Goal: Transaction & Acquisition: Purchase product/service

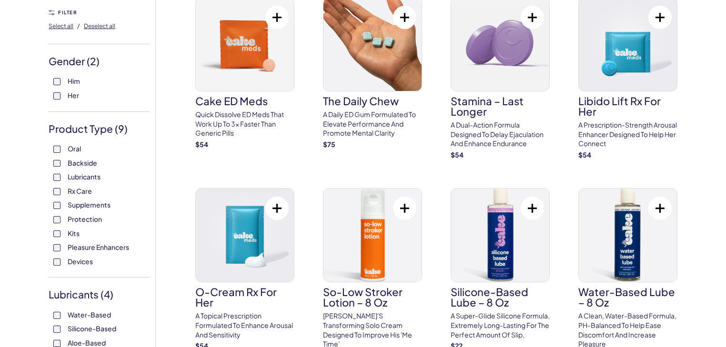
scroll to position [86, 0]
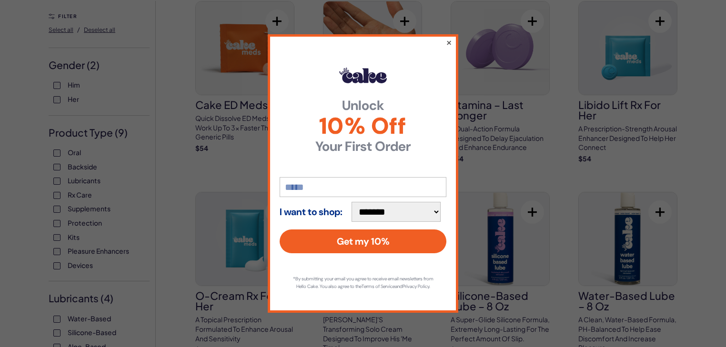
click at [449, 38] on button "×" at bounding box center [449, 42] width 6 height 11
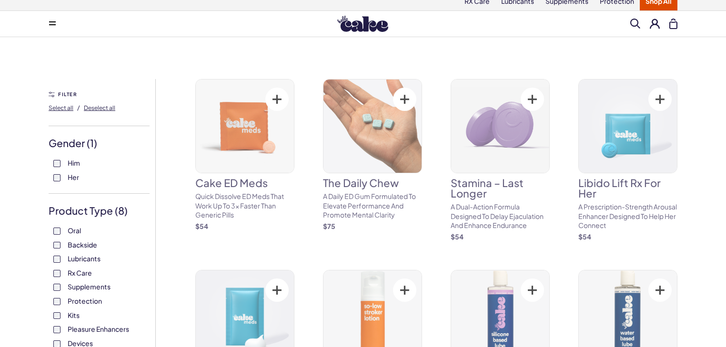
scroll to position [10, 0]
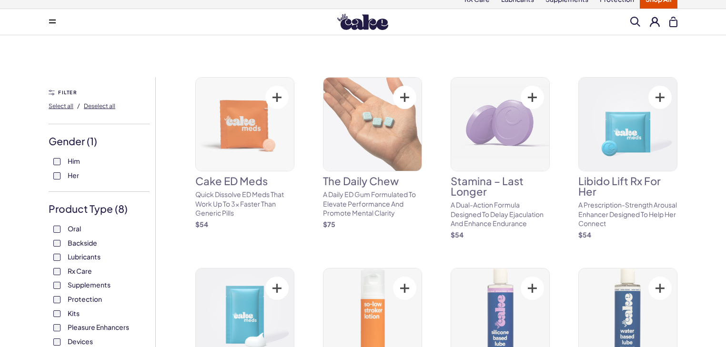
click at [60, 234] on label "Oral" at bounding box center [98, 229] width 91 height 10
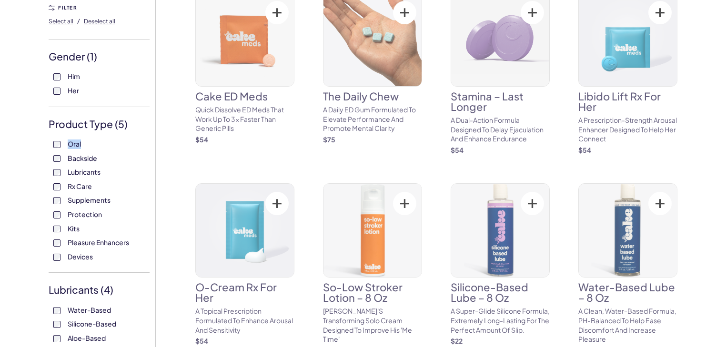
scroll to position [95, 0]
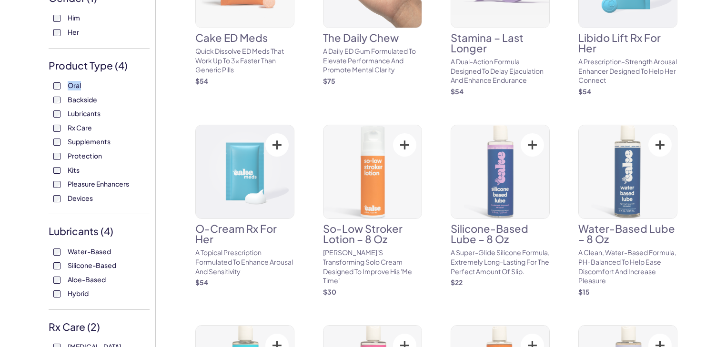
scroll to position [162, 0]
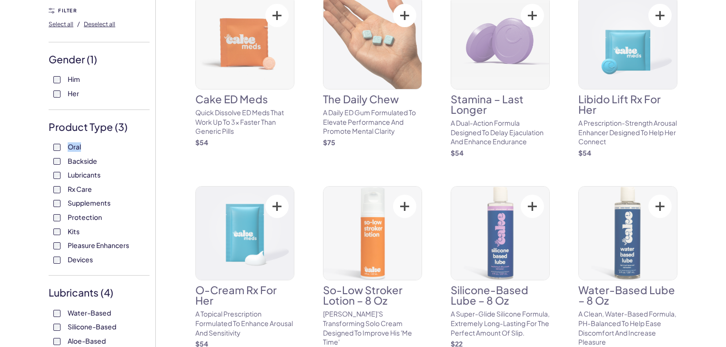
scroll to position [152, 0]
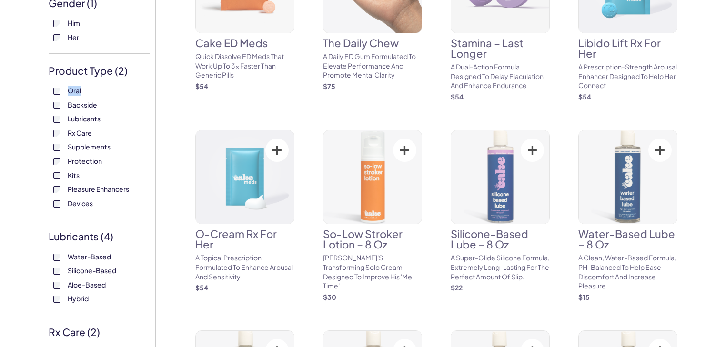
scroll to position [152, 0]
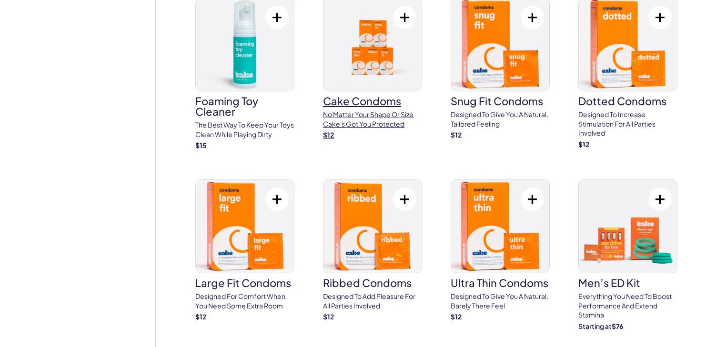
scroll to position [1647, 0]
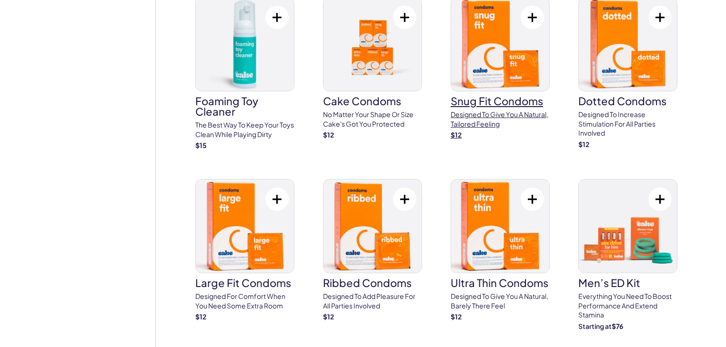
click at [485, 74] on img at bounding box center [500, 44] width 98 height 93
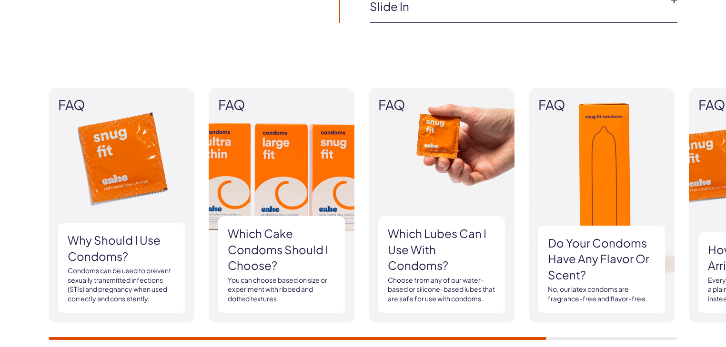
scroll to position [857, 0]
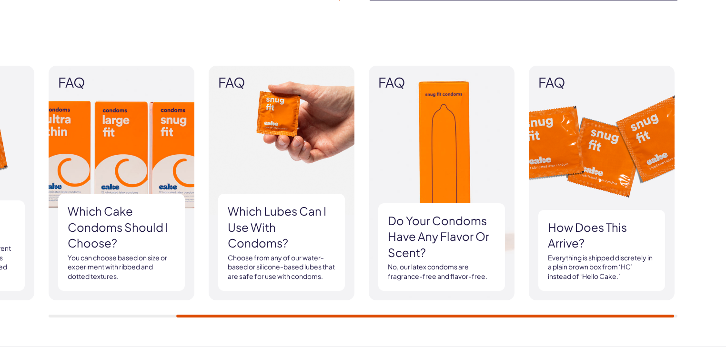
click at [433, 292] on div "FAQ Why should I use condoms? Condoms can be used to prevent sexually transmitt…" at bounding box center [363, 192] width 628 height 252
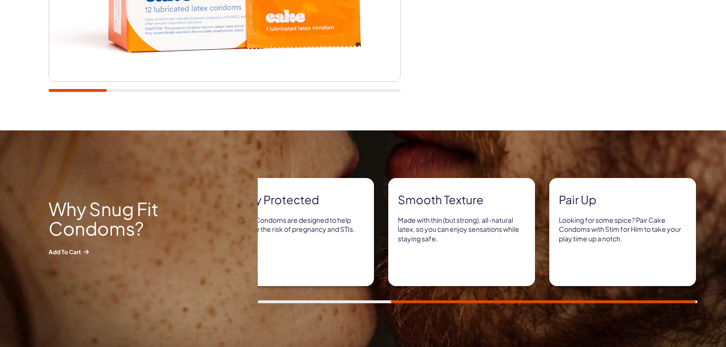
scroll to position [343, 0]
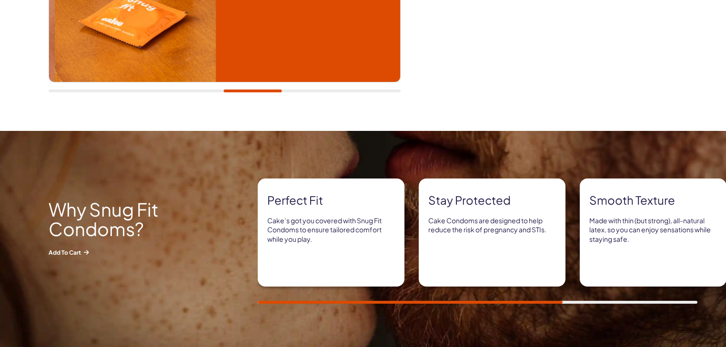
click at [366, 285] on div "Perfect fit Cake’s got you covered with Snug Fit Condoms to ensure tailored com…" at bounding box center [492, 241] width 468 height 125
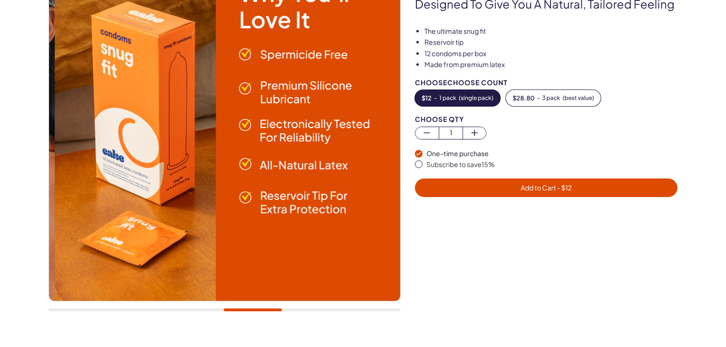
scroll to position [114, 0]
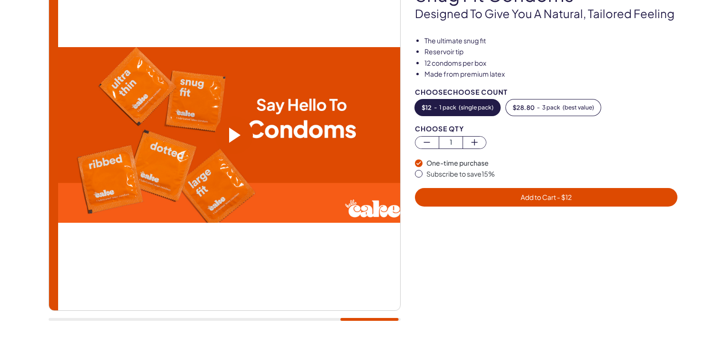
click at [308, 319] on div at bounding box center [225, 319] width 352 height 3
click at [306, 318] on div at bounding box center [225, 145] width 352 height 372
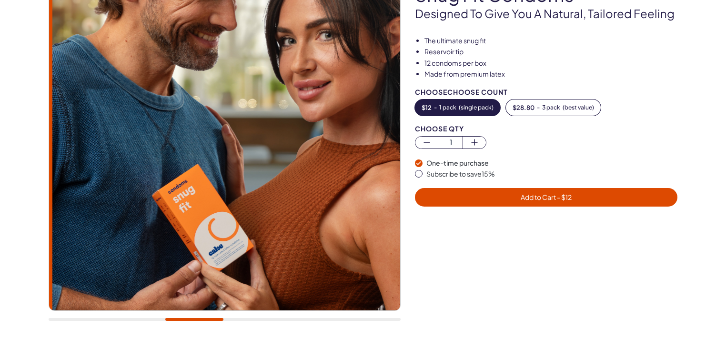
click at [124, 282] on div at bounding box center [225, 145] width 352 height 372
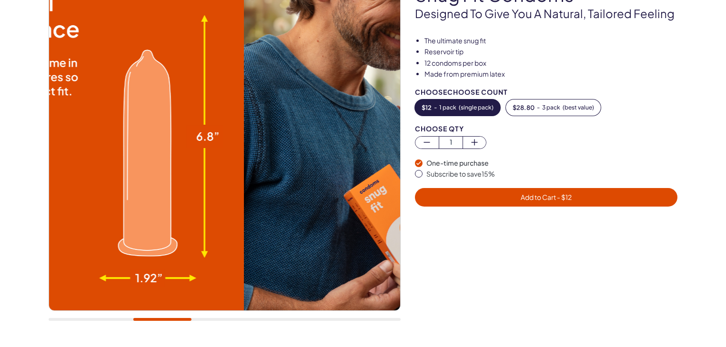
click at [153, 314] on div at bounding box center [225, 145] width 352 height 372
